Goal: Task Accomplishment & Management: Manage account settings

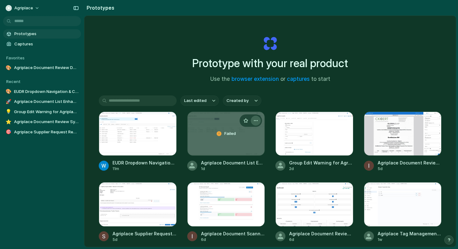
click at [254, 120] on div "button" at bounding box center [255, 120] width 5 height 5
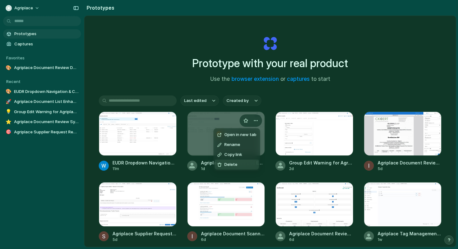
click at [232, 164] on span "Delete" at bounding box center [230, 165] width 13 height 6
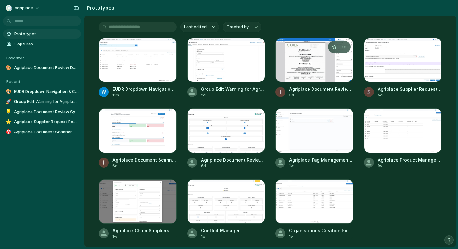
scroll to position [105, 0]
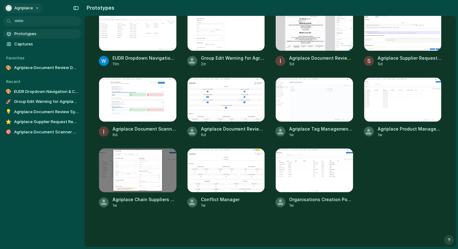
click at [26, 6] on span "Agriplace" at bounding box center [23, 8] width 19 height 6
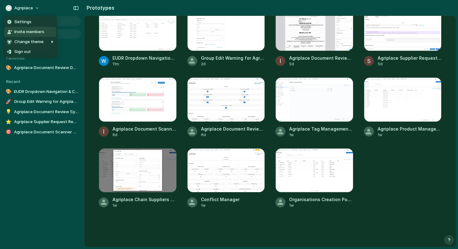
click at [30, 28] on li "Invite members" at bounding box center [30, 32] width 52 height 10
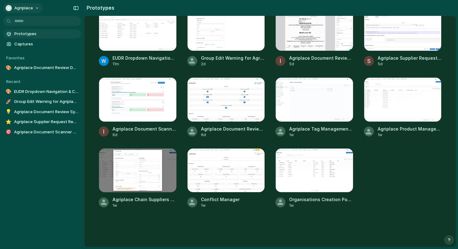
click at [32, 11] on button "Agriplace" at bounding box center [23, 8] width 40 height 10
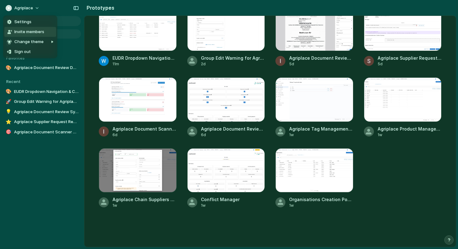
click at [23, 35] on li "Invite members" at bounding box center [30, 32] width 52 height 10
